Goal: Register for event/course

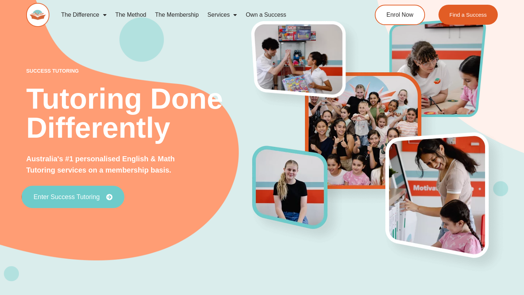
click at [85, 197] on span "Enter Success Tutoring" at bounding box center [66, 197] width 66 height 7
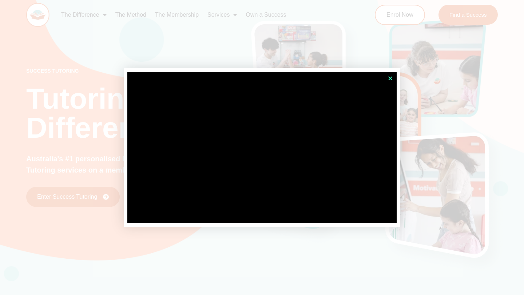
click at [390, 78] on icon "Close" at bounding box center [390, 78] width 5 height 5
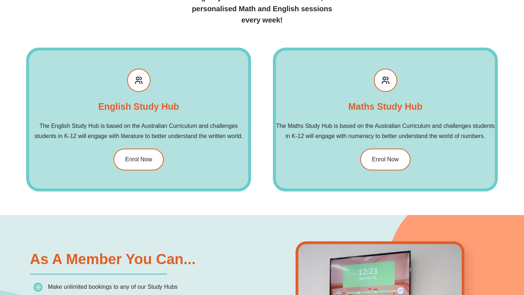
scroll to position [834, 0]
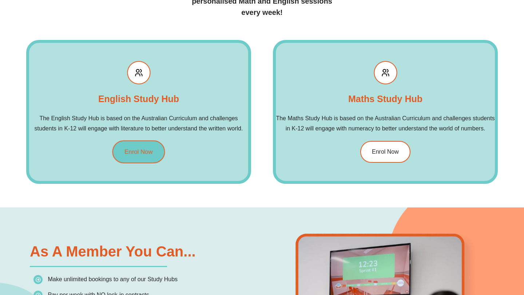
click at [139, 156] on link "Enrol Now" at bounding box center [138, 152] width 53 height 23
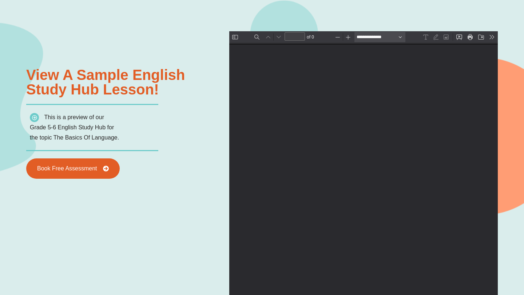
scroll to position [844, 0]
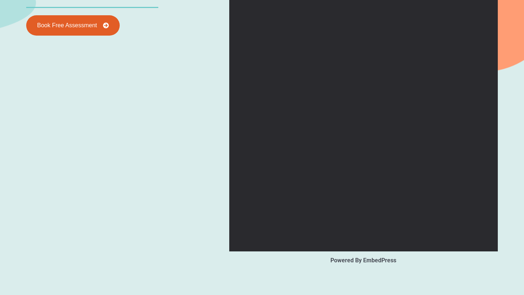
type input "*"
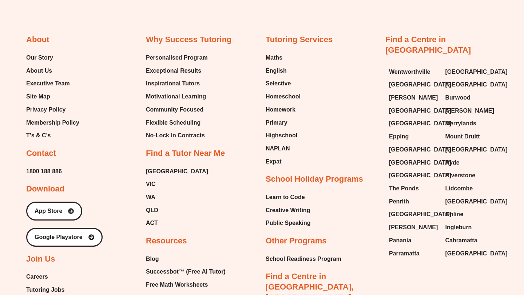
scroll to position [2707, 0]
